Goal: Task Accomplishment & Management: Use online tool/utility

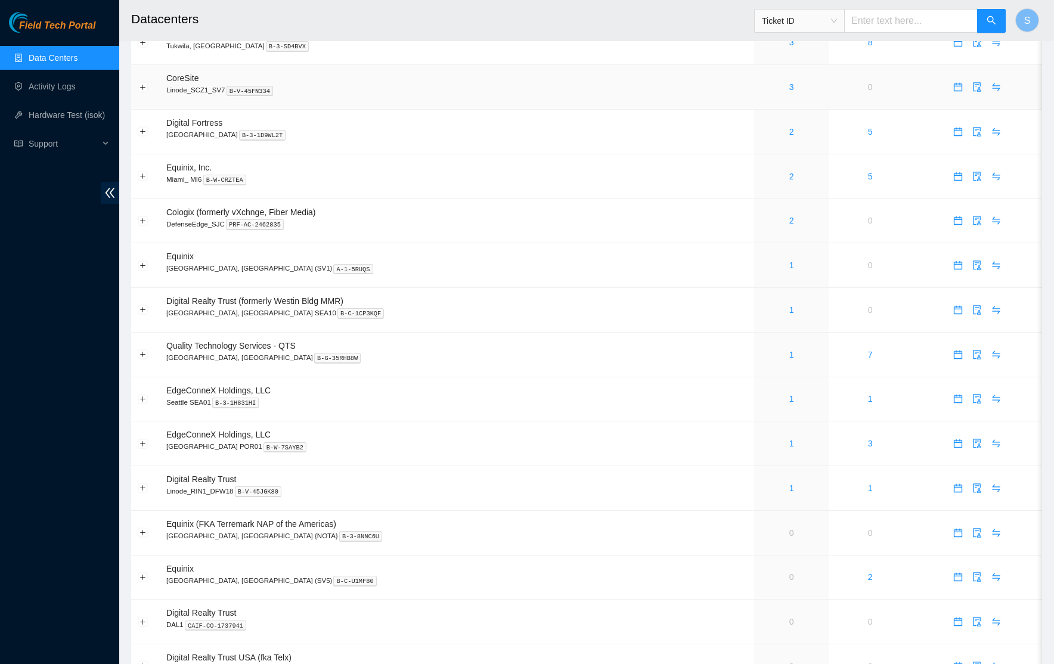
scroll to position [509, 0]
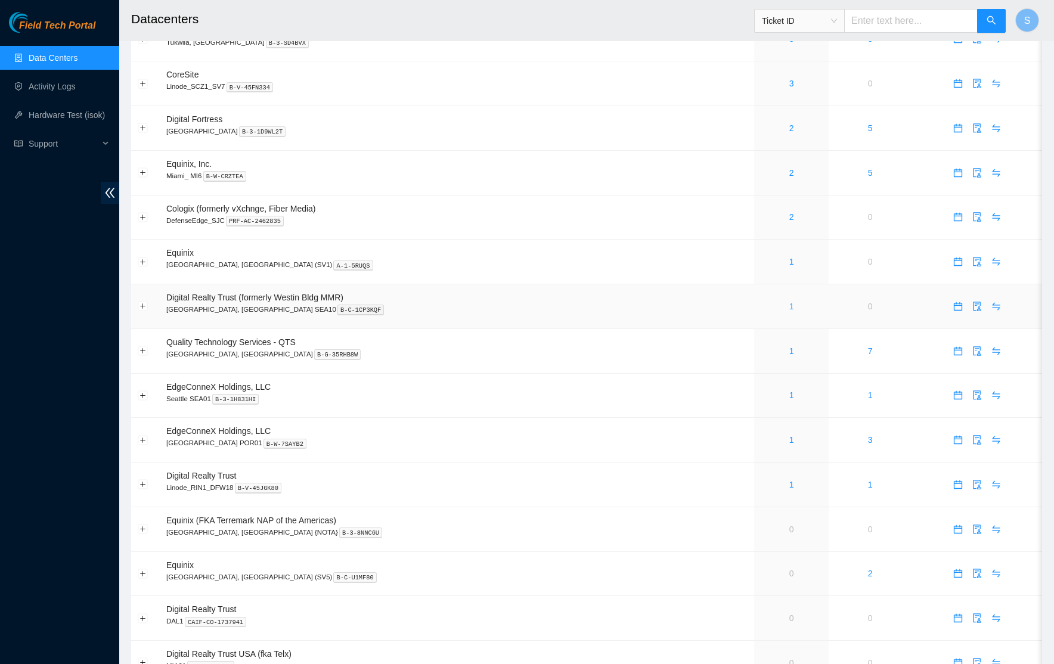
click at [789, 309] on link "1" at bounding box center [791, 307] width 5 height 10
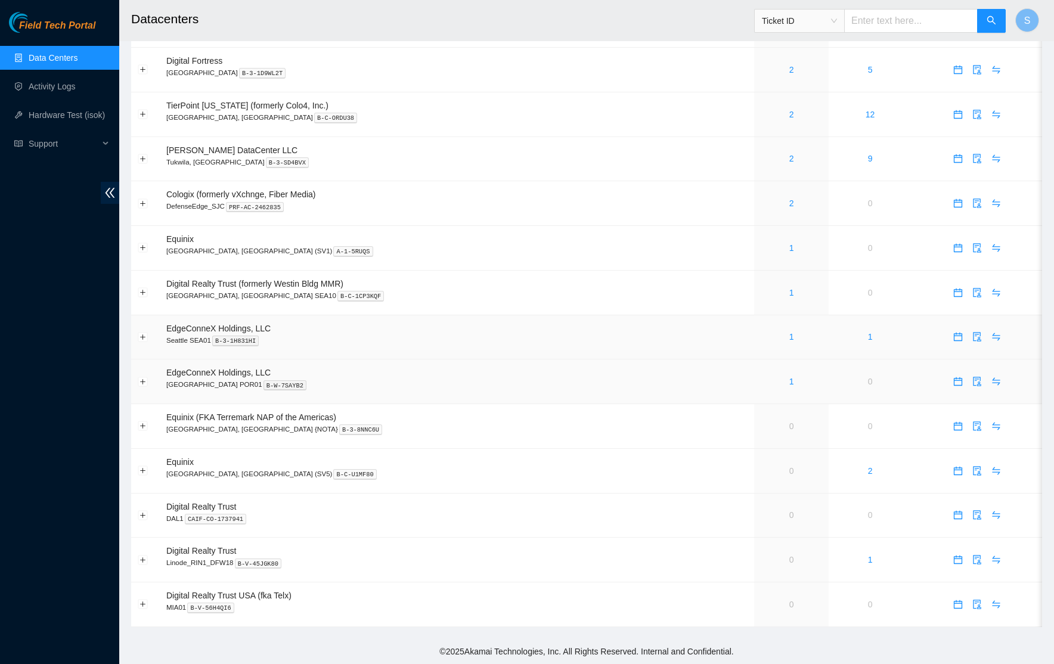
scroll to position [575, 0]
click at [761, 290] on div "1" at bounding box center [791, 292] width 61 height 13
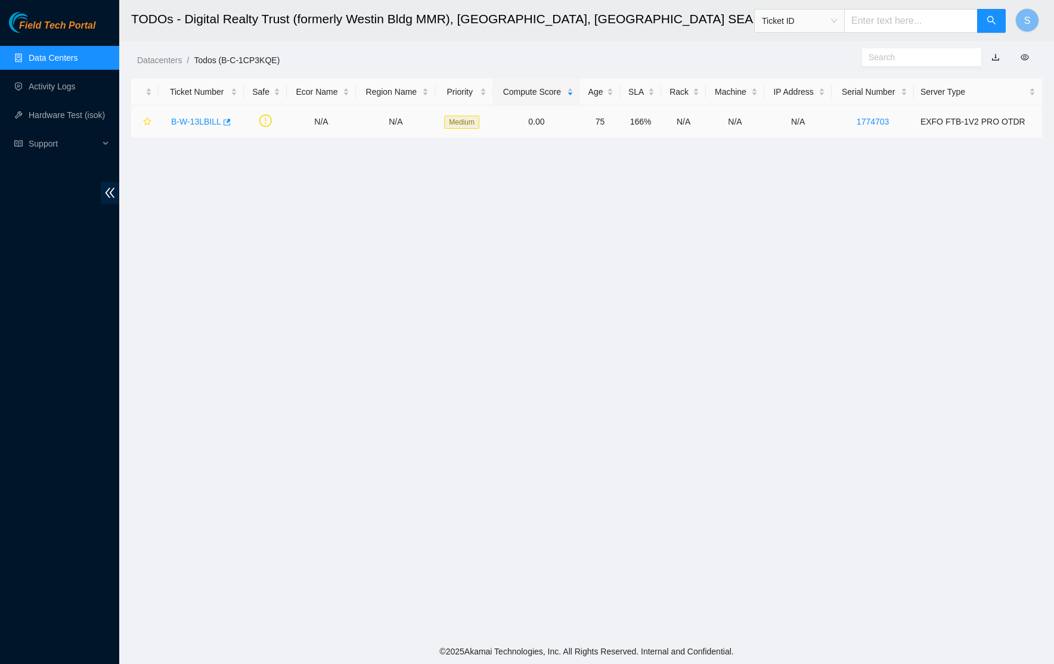
click at [199, 123] on link "B-W-13LBILL" at bounding box center [196, 122] width 50 height 10
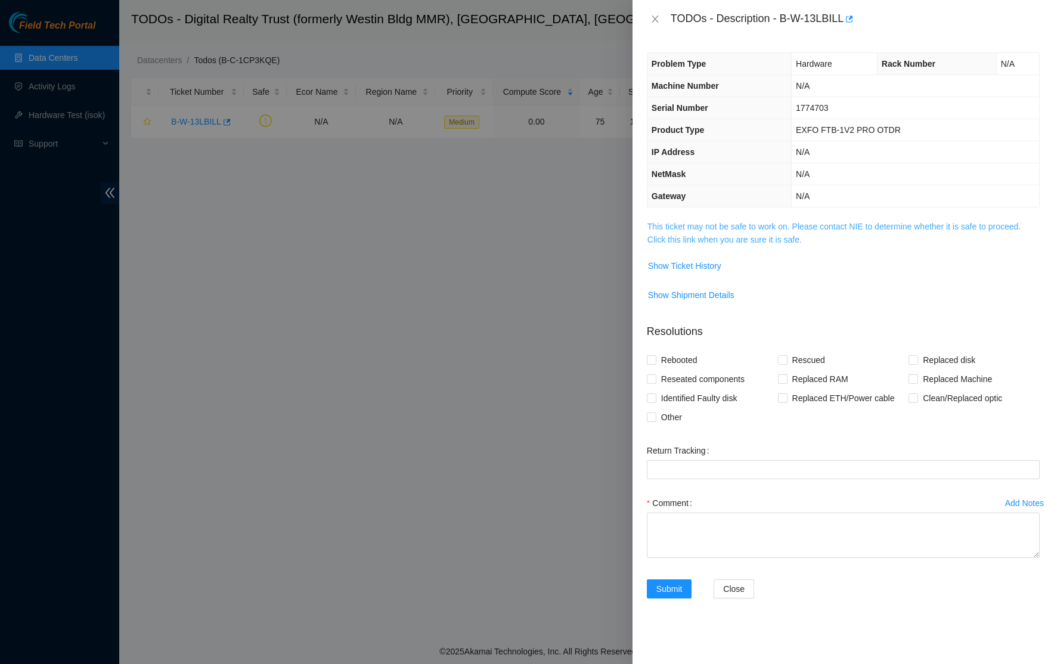
click at [744, 241] on link "This ticket may not be safe to work on. Please contact NIE to determine whether…" at bounding box center [833, 233] width 373 height 23
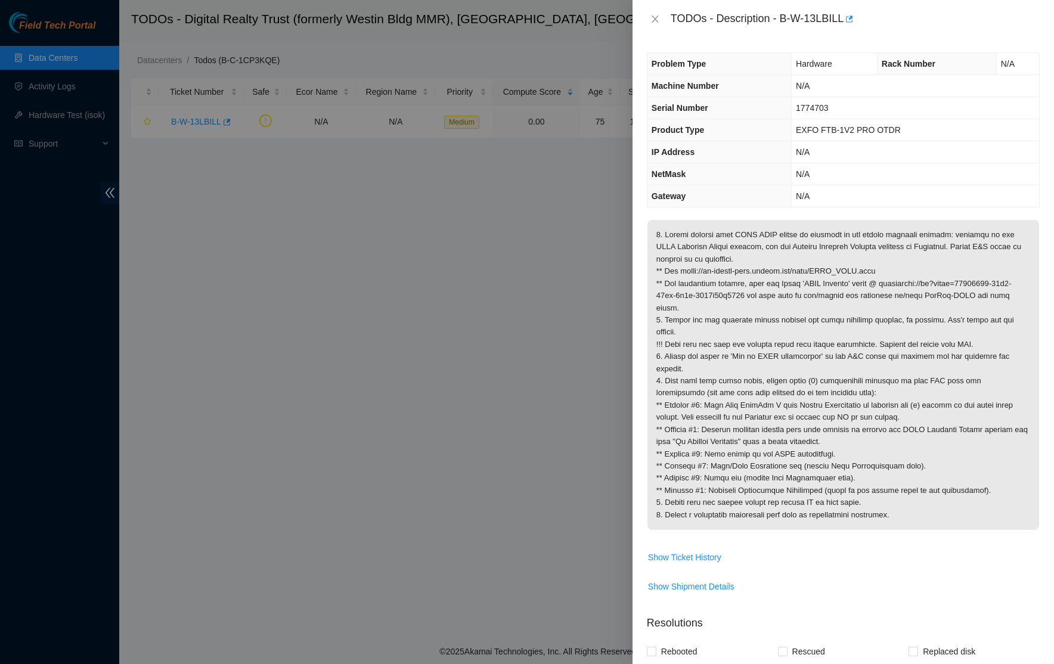
click at [656, 11] on div "TODOs - Description - B-W-13LBILL" at bounding box center [843, 19] width 393 height 19
click at [656, 17] on icon "close" at bounding box center [654, 18] width 7 height 7
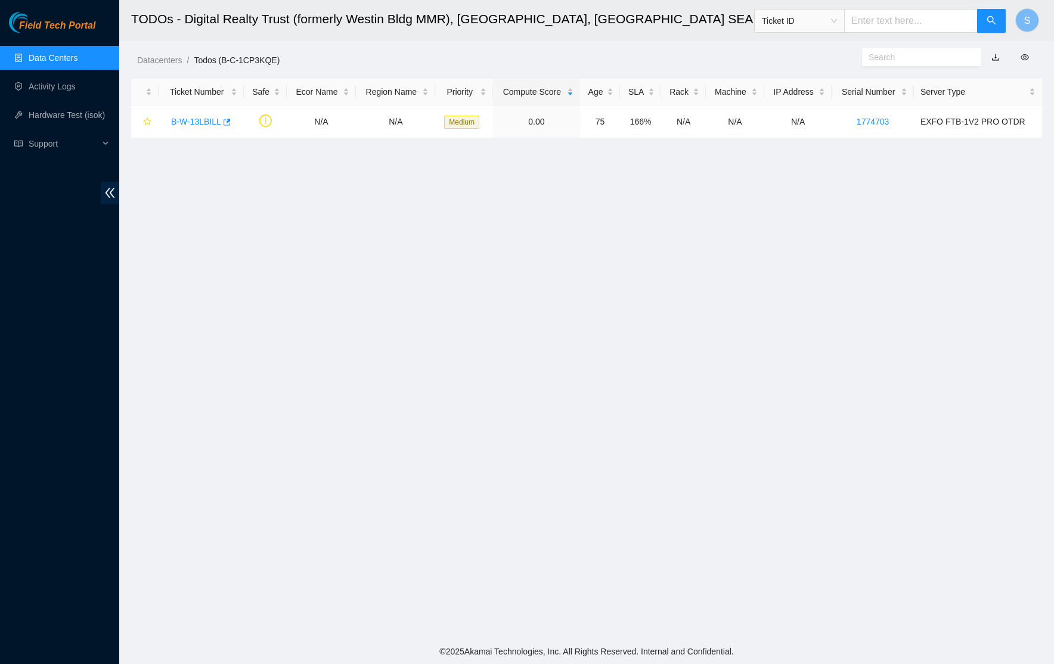
click at [51, 27] on span "Field Tech Portal" at bounding box center [57, 25] width 76 height 11
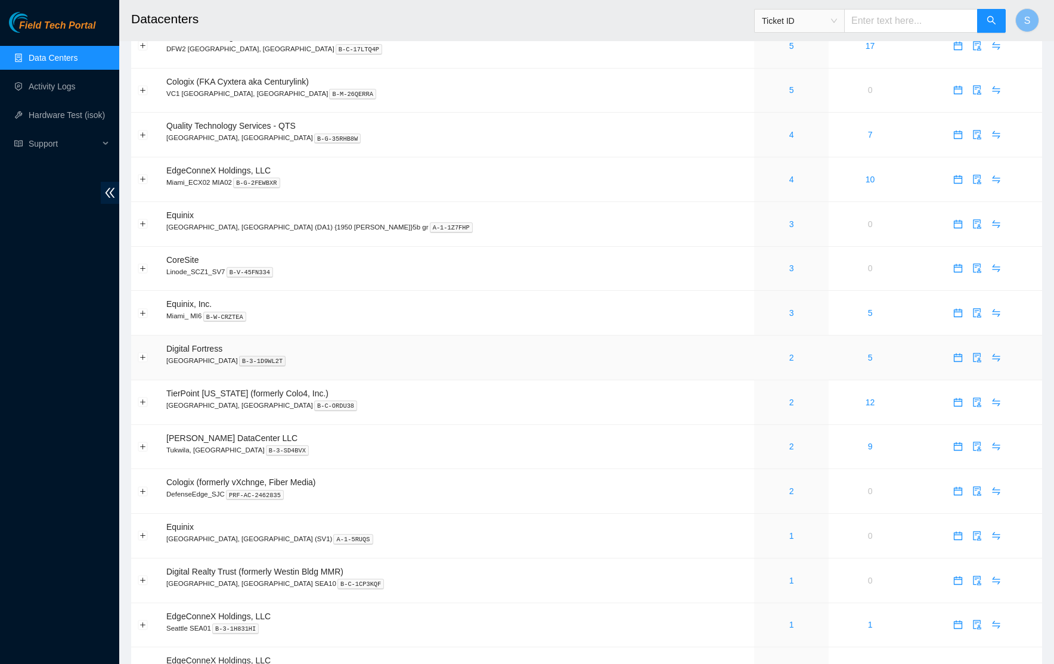
scroll to position [268, 0]
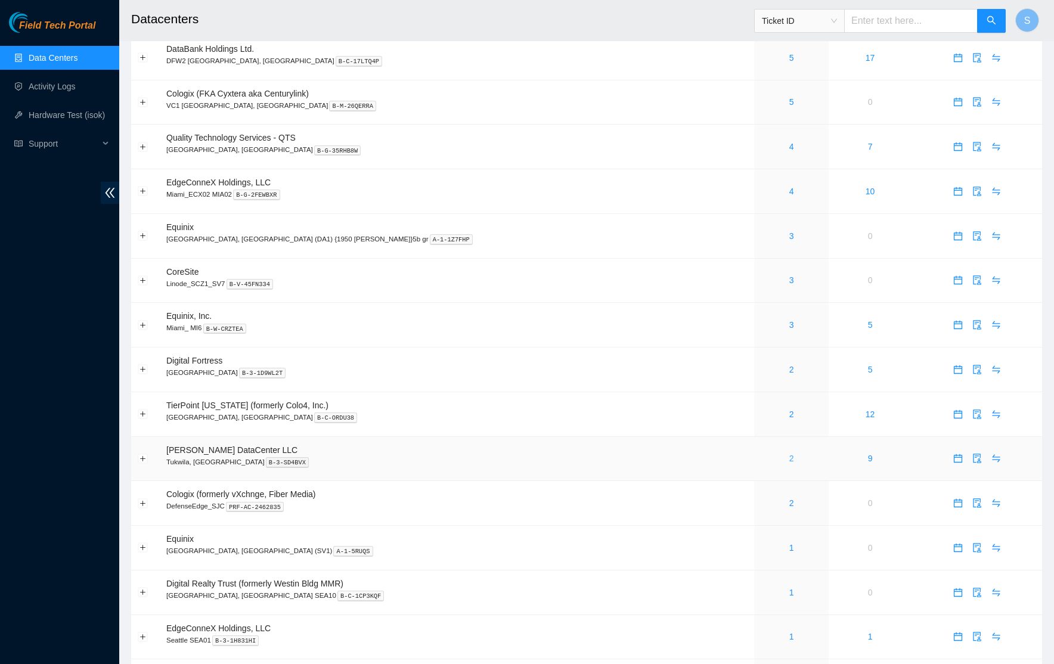
click at [789, 457] on link "2" at bounding box center [791, 459] width 5 height 10
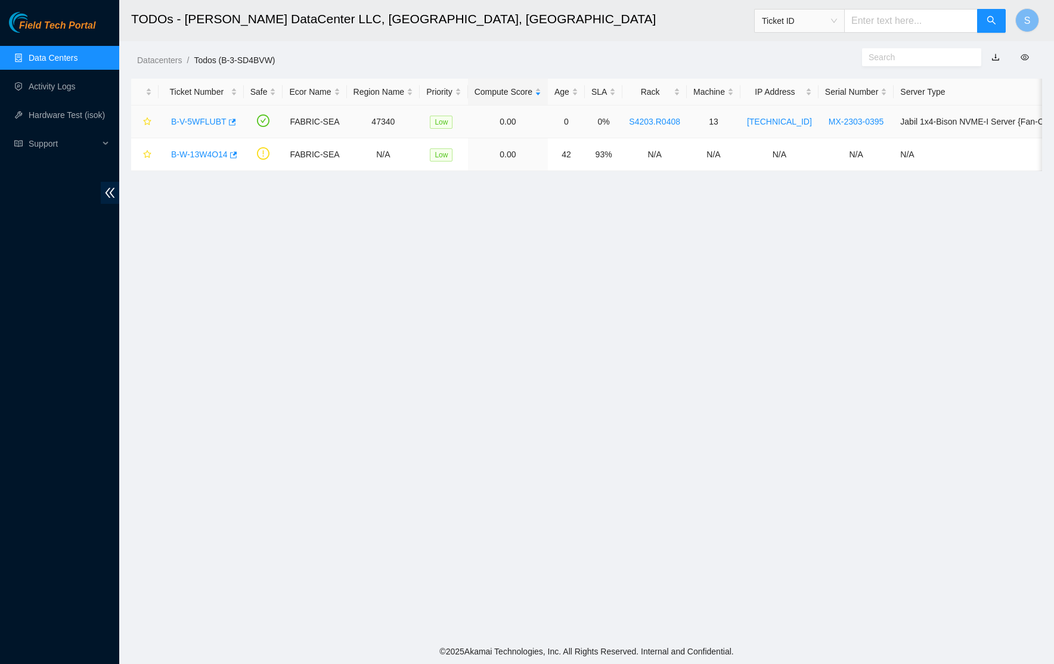
click at [201, 120] on link "B-V-5WFLUBT" at bounding box center [198, 122] width 55 height 10
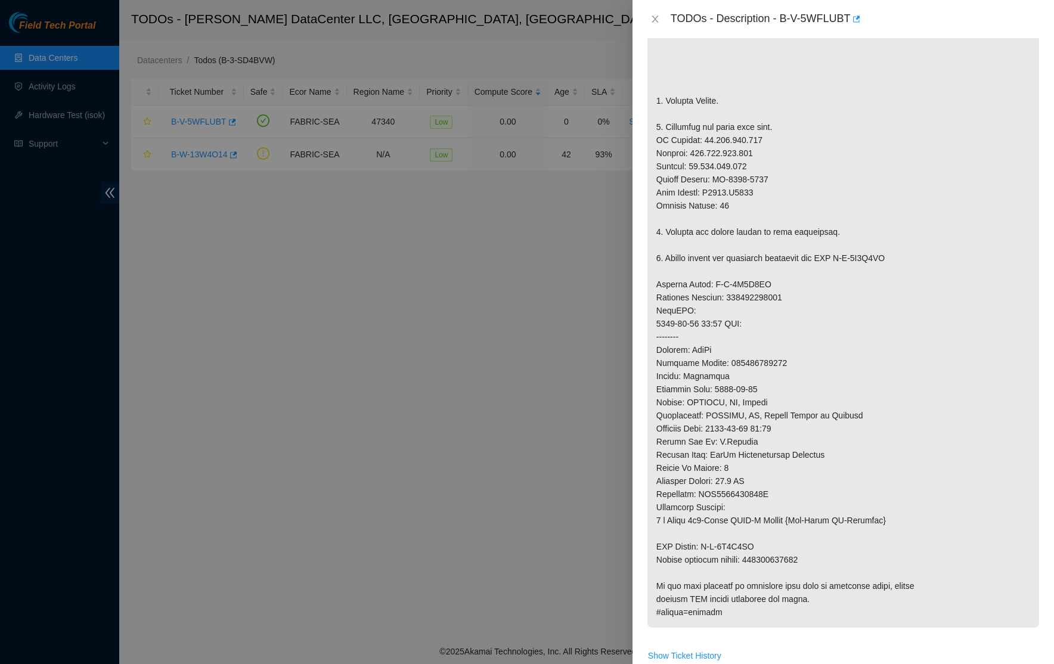
scroll to position [589, 0]
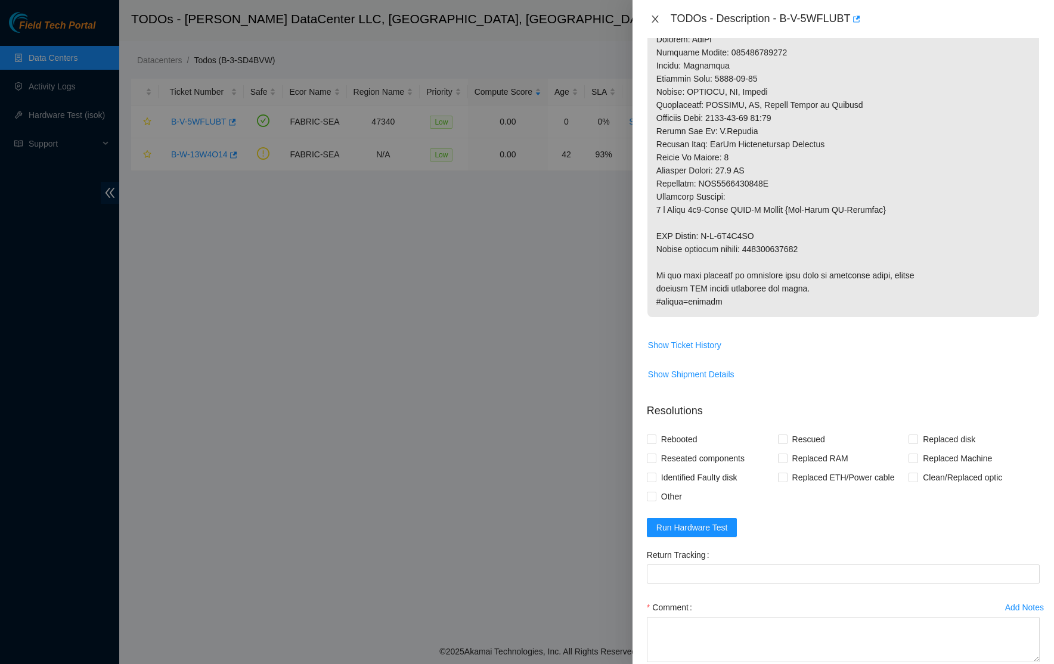
click at [662, 19] on button "Close" at bounding box center [655, 19] width 17 height 11
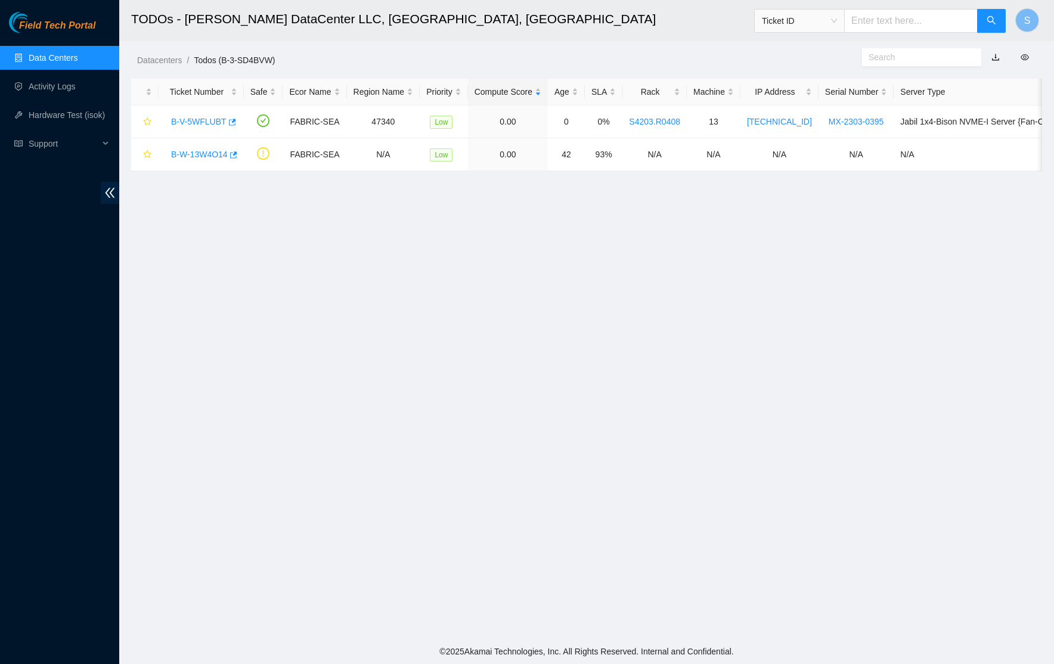
scroll to position [0, 0]
click at [204, 160] on div "B-W-13W4O14" at bounding box center [201, 154] width 72 height 19
click at [209, 158] on link "B-W-13W4O14" at bounding box center [199, 155] width 57 height 10
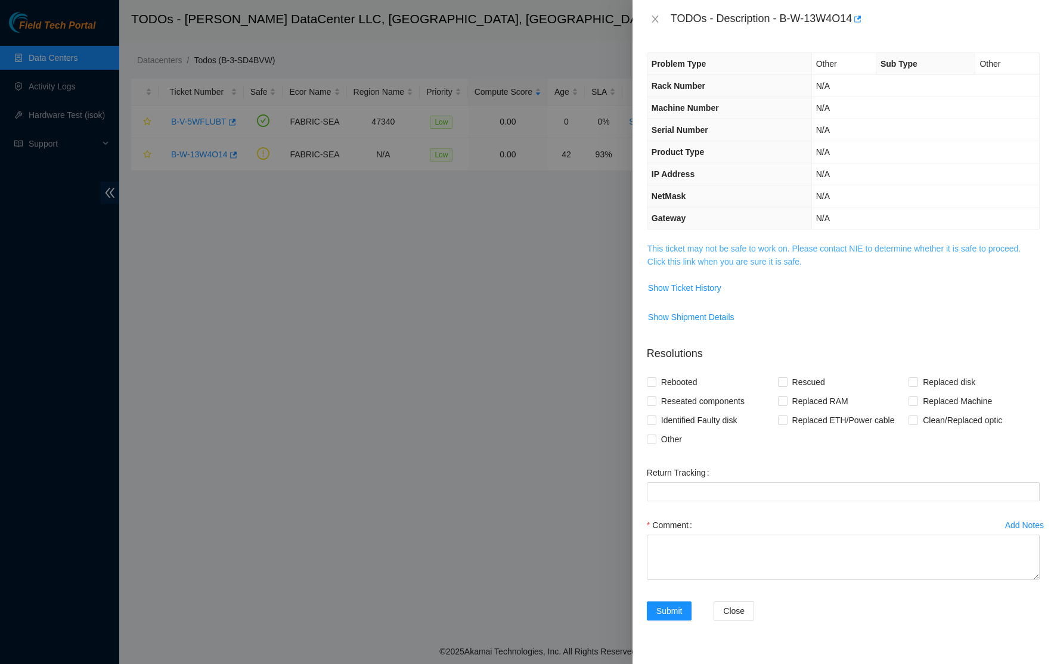
click at [710, 256] on link "This ticket may not be safe to work on. Please contact NIE to determine whether…" at bounding box center [833, 255] width 373 height 23
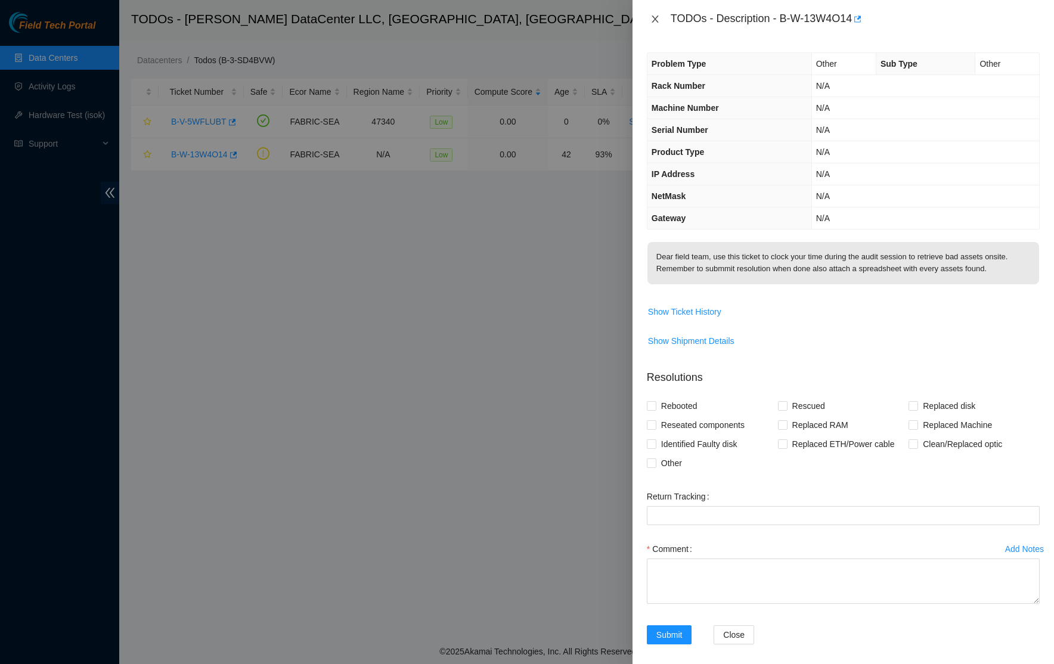
click at [653, 22] on icon "close" at bounding box center [655, 19] width 10 height 10
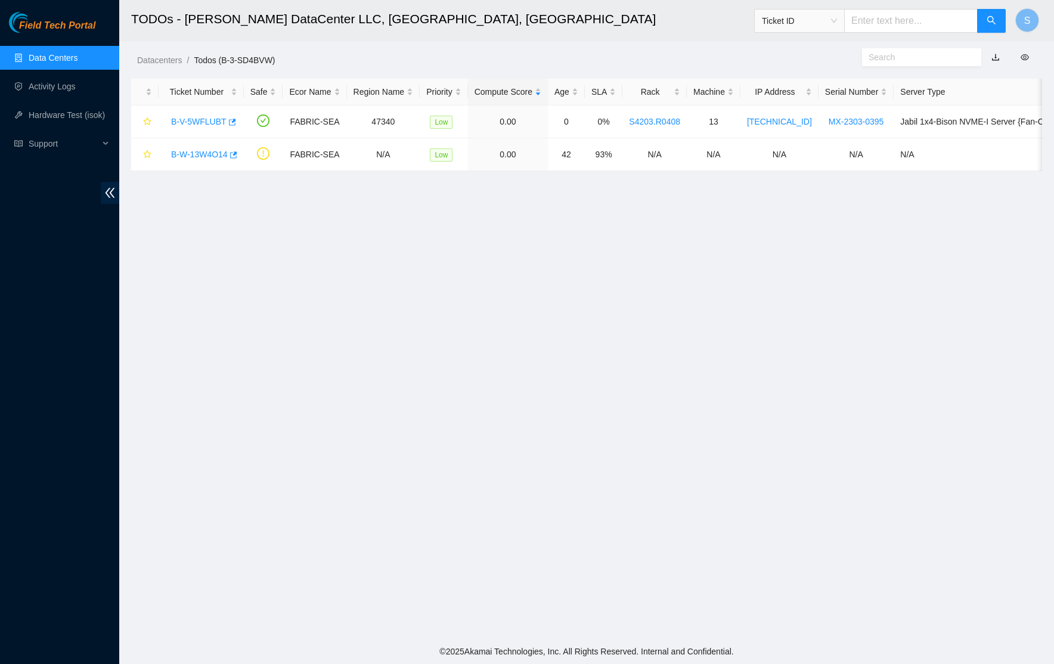
click at [52, 24] on span "Field Tech Portal" at bounding box center [57, 25] width 76 height 11
